Goal: Task Accomplishment & Management: Manage account settings

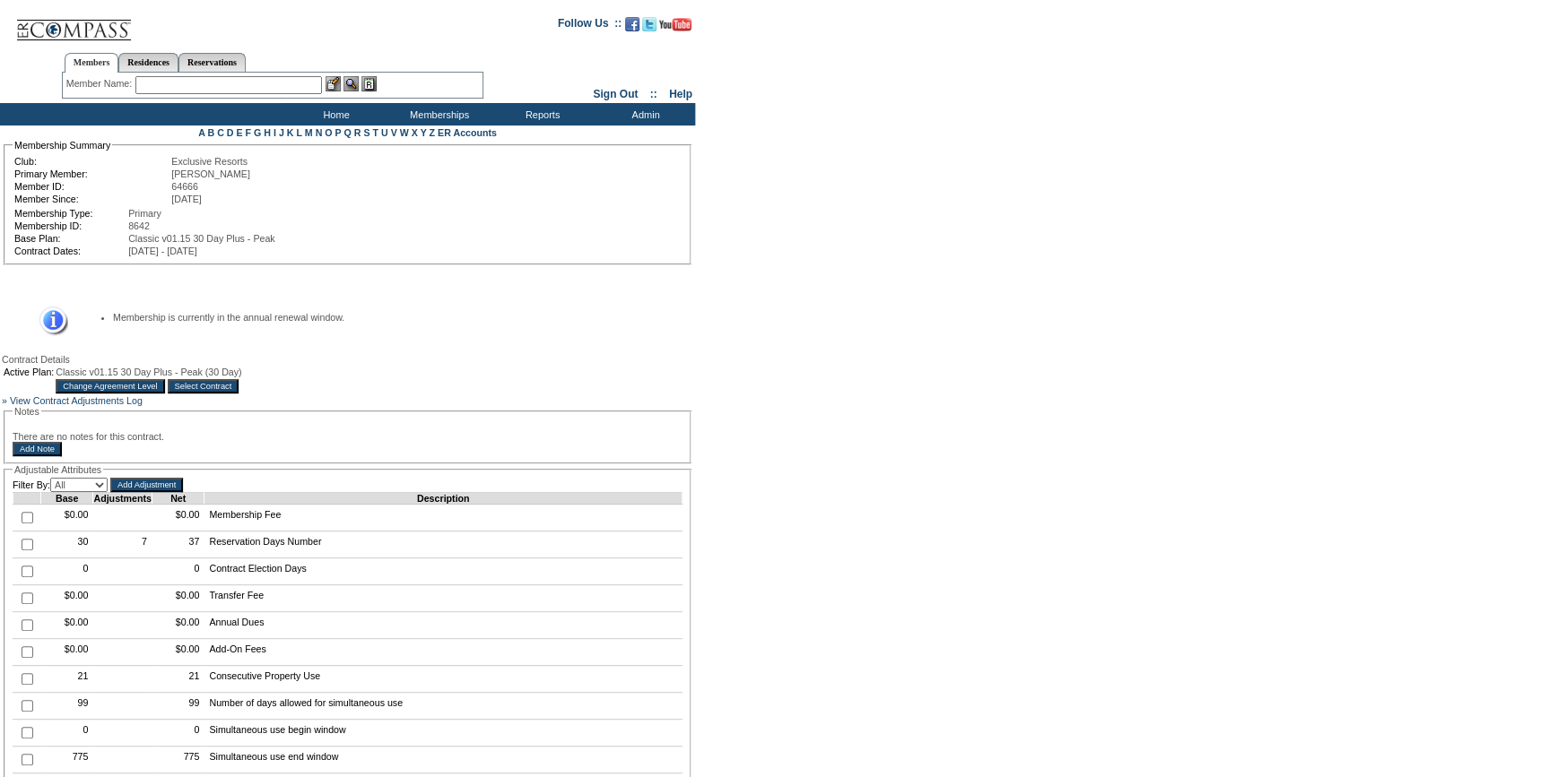
click at [269, 82] on input "text" at bounding box center [228, 85] width 186 height 18
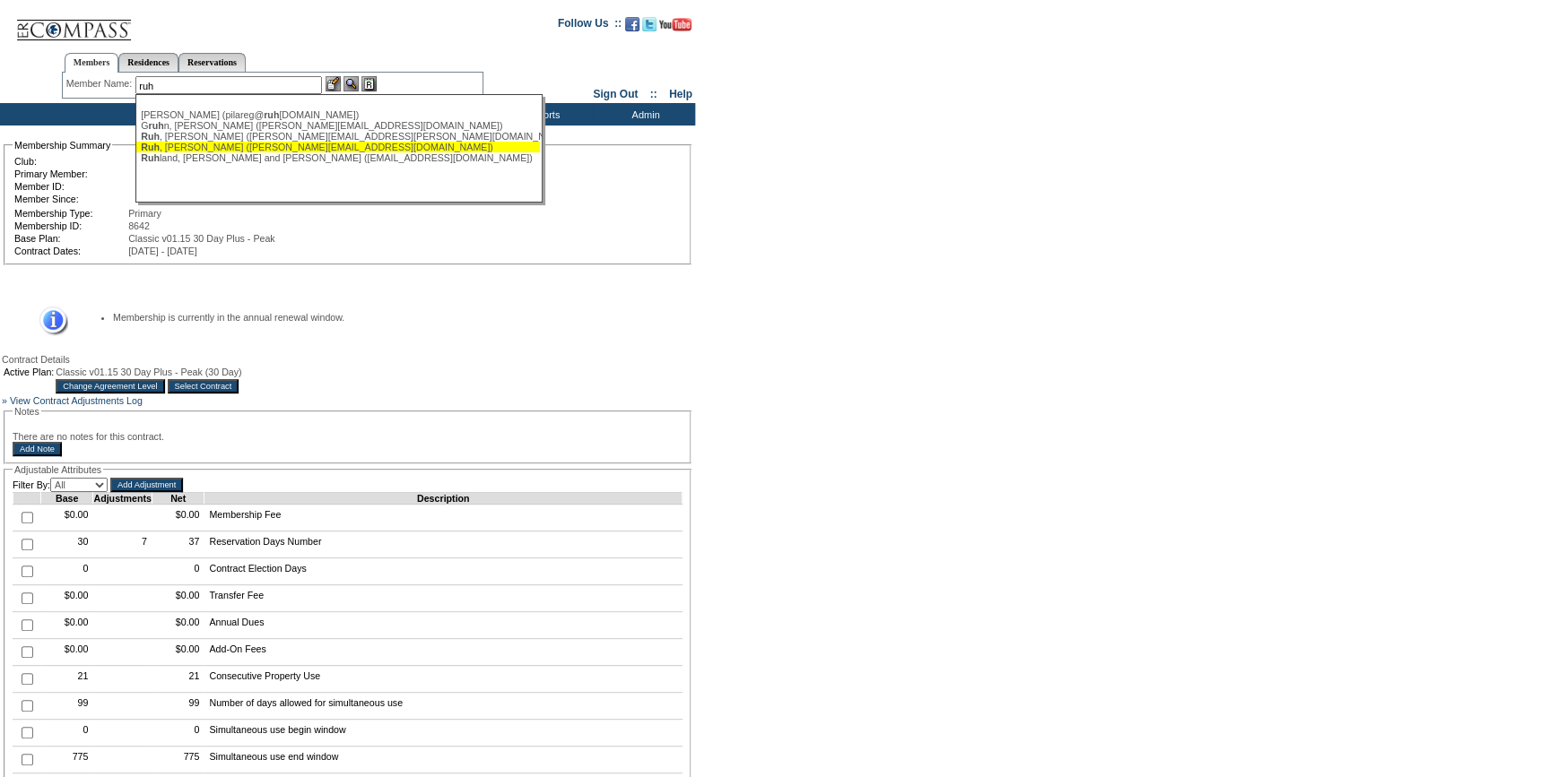
click at [198, 146] on div "[PERSON_NAME] ([PERSON_NAME][EMAIL_ADDRESS][DOMAIN_NAME])" at bounding box center [338, 147] width 394 height 11
type input "[PERSON_NAME] ([PERSON_NAME][EMAIL_ADDRESS][DOMAIN_NAME])"
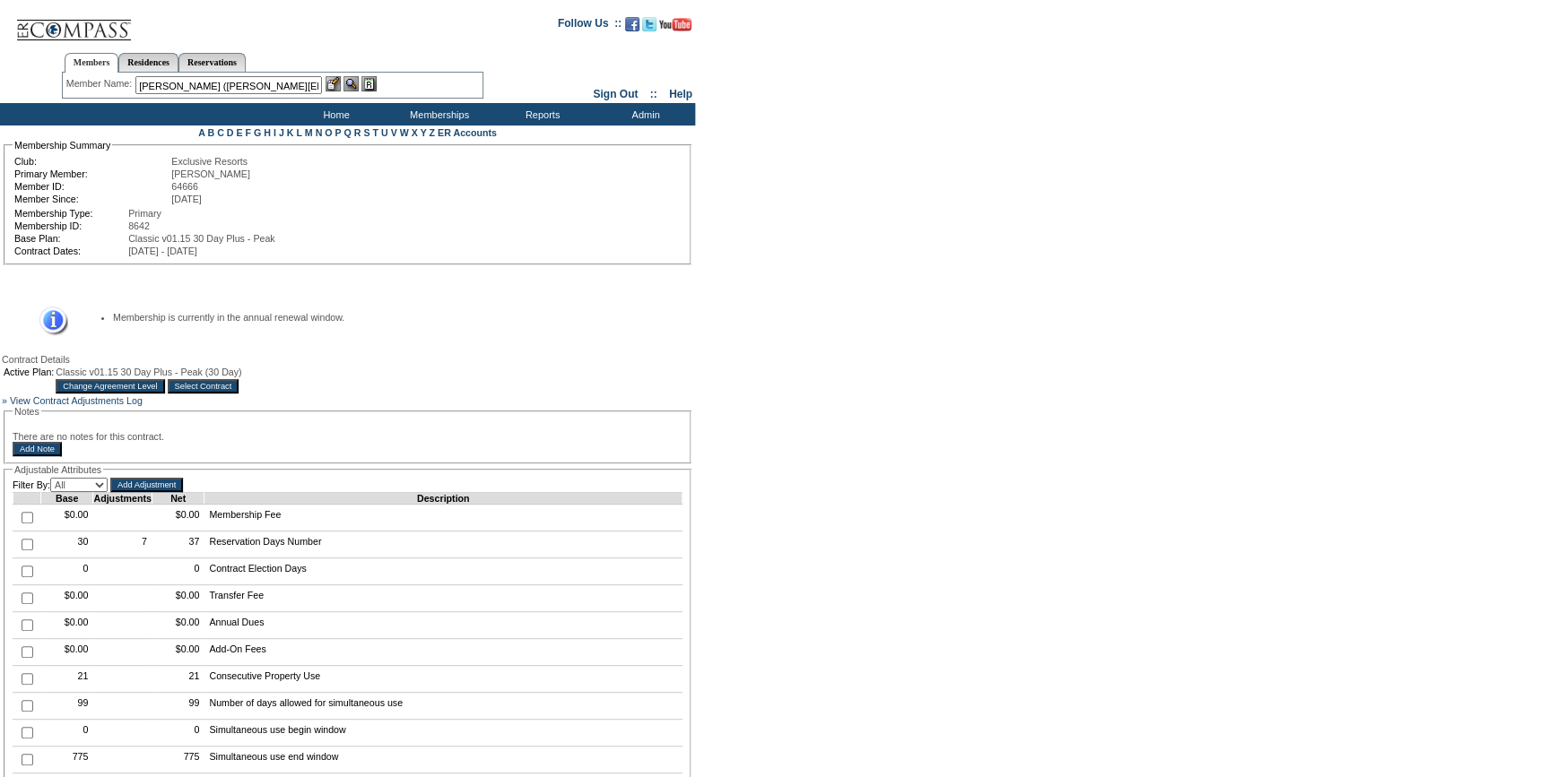
drag, startPoint x: 334, startPoint y: 82, endPoint x: 339, endPoint y: 96, distance: 14.2
click at [335, 82] on img at bounding box center [332, 83] width 15 height 15
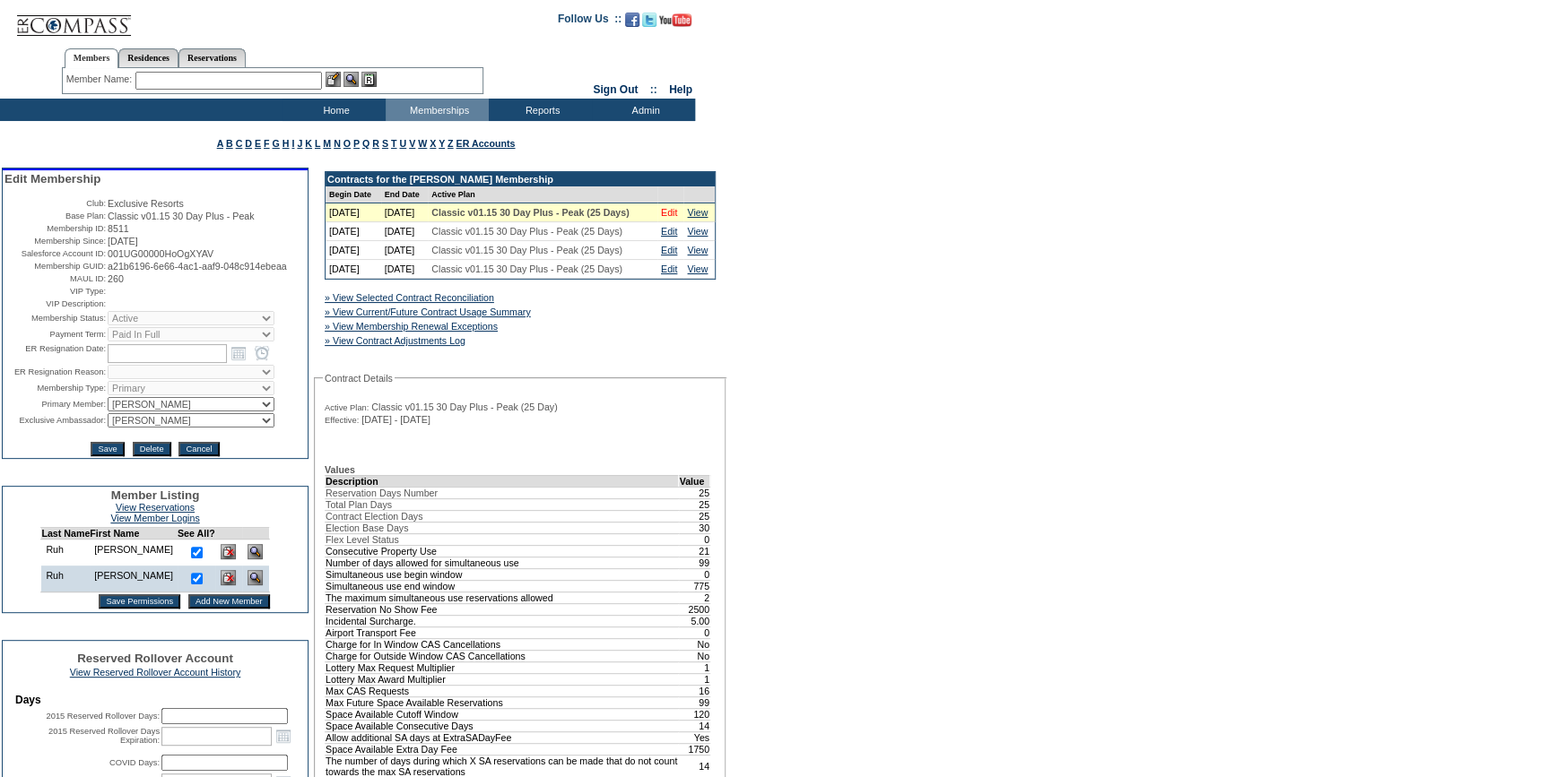
click at [672, 218] on link "Edit" at bounding box center [669, 212] width 16 height 11
